Goal: Task Accomplishment & Management: Complete application form

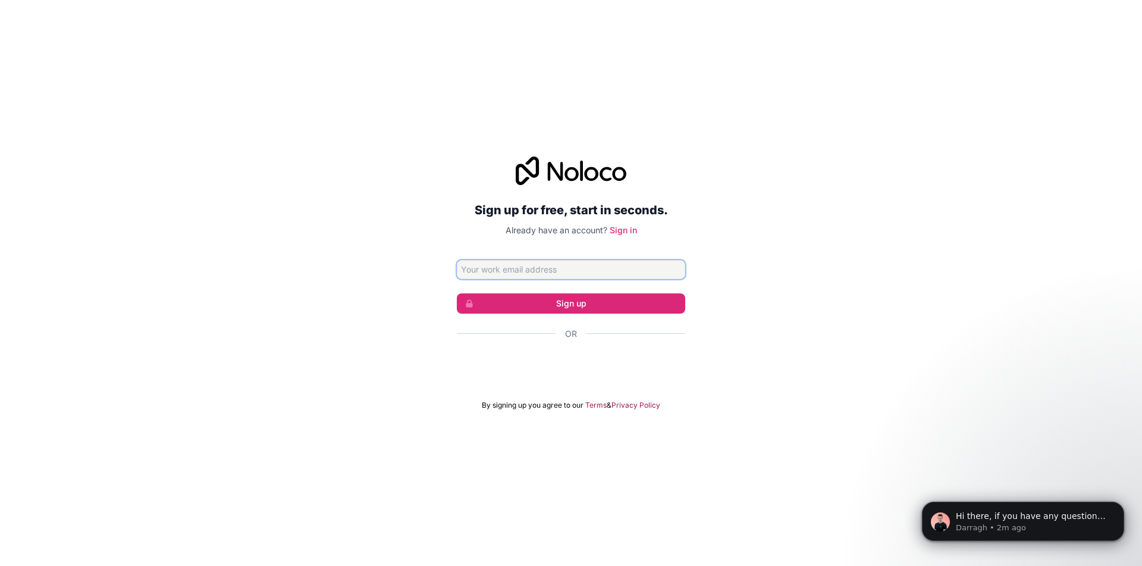
click at [592, 271] on input "Email address" at bounding box center [571, 269] width 228 height 19
type input "faguilar@cene.coop"
click at [568, 302] on button "Sign up" at bounding box center [571, 303] width 228 height 20
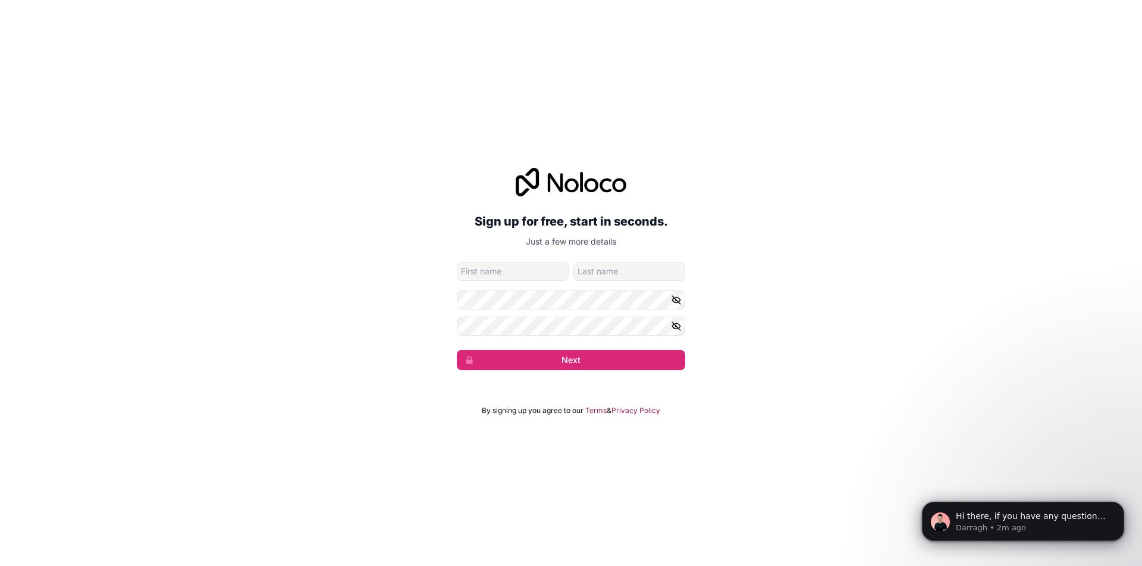
click at [497, 267] on input "given-name" at bounding box center [513, 271] width 112 height 19
type input "Fernando"
click at [597, 274] on input "family-name" at bounding box center [630, 271] width 112 height 19
type input "Aguilar Madriz"
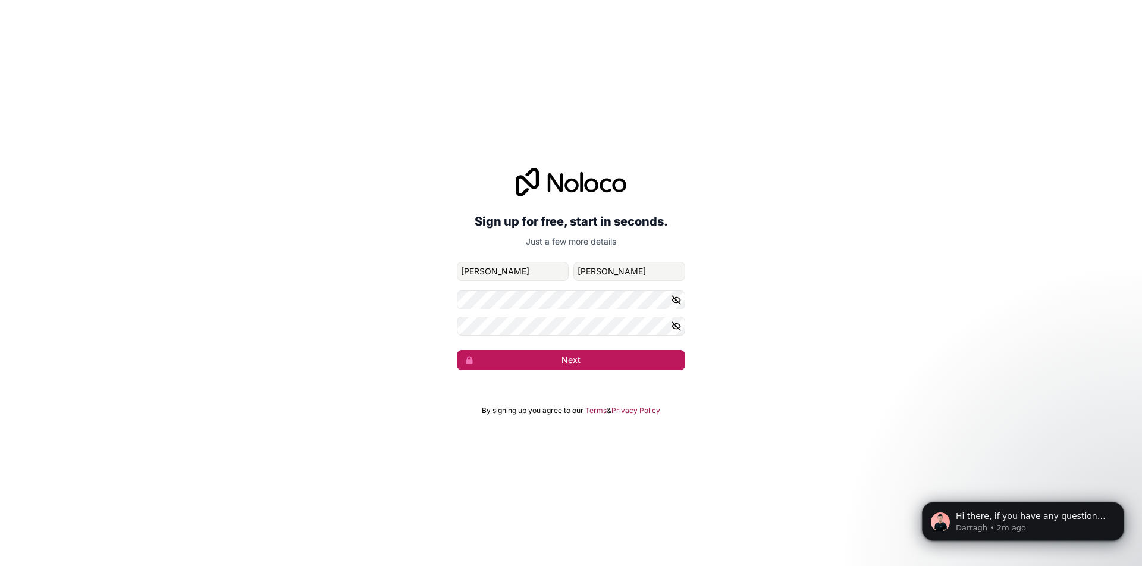
click at [578, 362] on button "Next" at bounding box center [571, 360] width 228 height 20
